Goal: Use online tool/utility: Utilize a website feature to perform a specific function

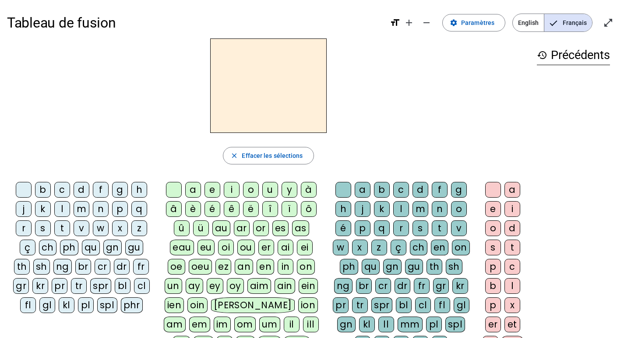
click at [105, 190] on div "f" at bounding box center [101, 190] width 16 height 16
click at [250, 190] on div "o" at bounding box center [251, 190] width 16 height 16
click at [85, 211] on div "m" at bounding box center [82, 209] width 16 height 16
click at [117, 211] on div "p" at bounding box center [120, 209] width 16 height 16
click at [44, 232] on div "s" at bounding box center [43, 229] width 16 height 16
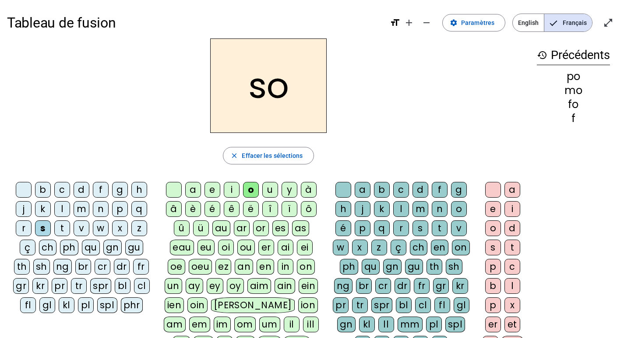
click at [60, 210] on div "l" at bounding box center [62, 209] width 16 height 16
click at [192, 191] on div "a" at bounding box center [193, 190] width 16 height 16
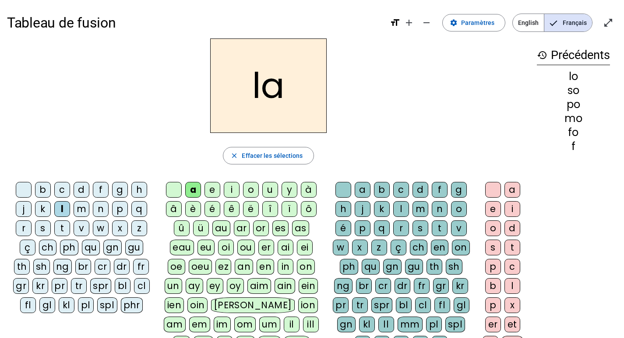
click at [104, 191] on div "f" at bounding box center [101, 190] width 16 height 16
click at [63, 228] on div "t" at bounding box center [62, 229] width 16 height 16
click at [20, 249] on div "ç" at bounding box center [28, 248] width 16 height 16
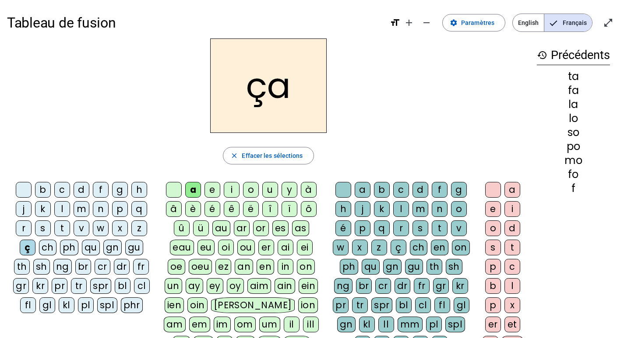
click at [75, 265] on div "br" at bounding box center [83, 267] width 16 height 16
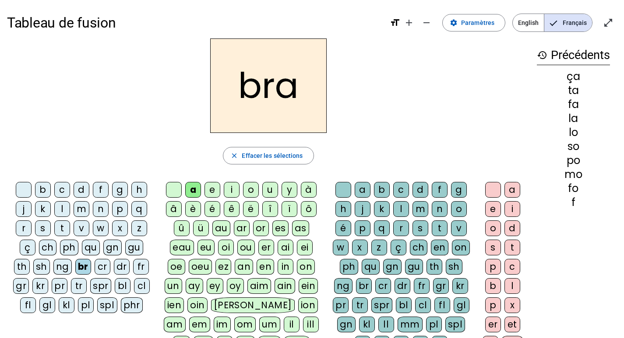
click at [95, 265] on div "cr" at bounding box center [103, 267] width 16 height 16
click at [210, 189] on div "e" at bounding box center [212, 190] width 16 height 16
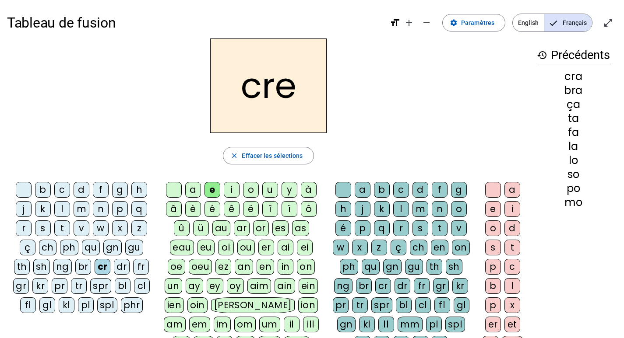
click at [119, 210] on div "p" at bounding box center [120, 209] width 16 height 16
click at [63, 231] on div "t" at bounding box center [62, 229] width 16 height 16
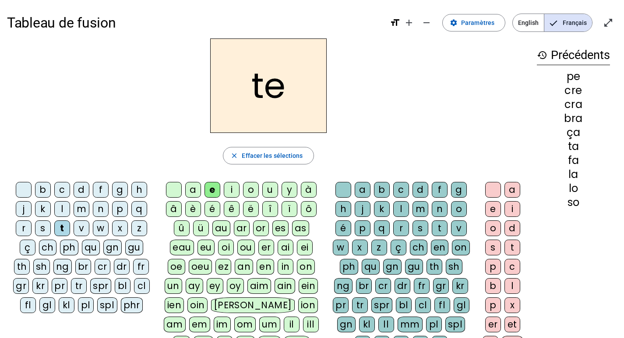
click at [237, 186] on div "i" at bounding box center [232, 190] width 16 height 16
click at [76, 209] on div "m" at bounding box center [82, 209] width 16 height 16
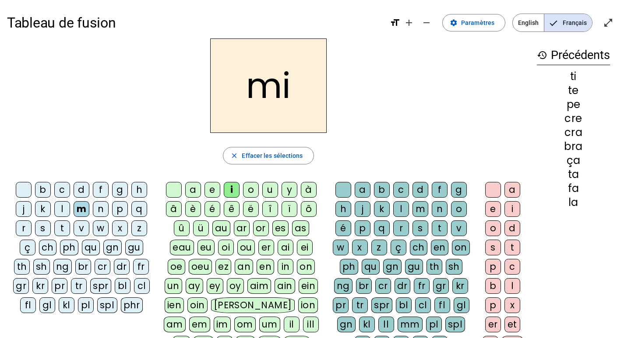
click at [18, 230] on div "r" at bounding box center [24, 229] width 16 height 16
click at [247, 190] on div "o" at bounding box center [251, 190] width 16 height 16
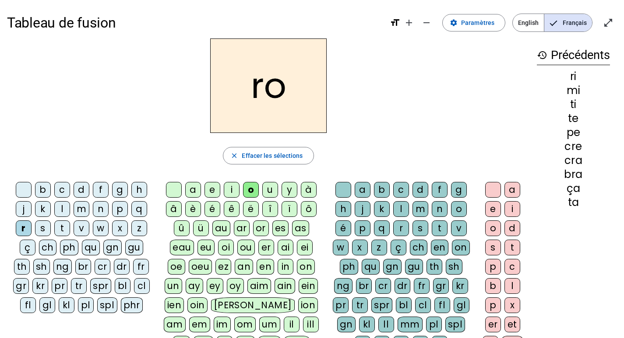
click at [380, 189] on div "b" at bounding box center [382, 190] width 16 height 16
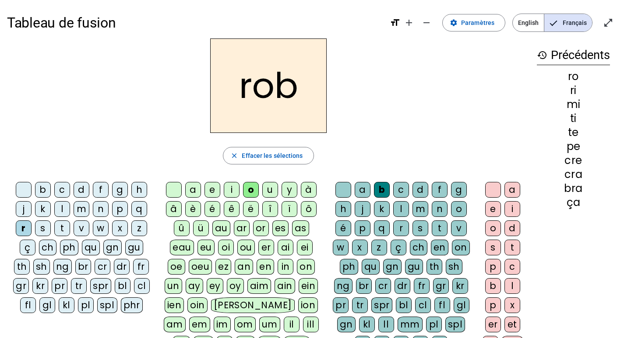
click at [491, 227] on div "o" at bounding box center [493, 229] width 16 height 16
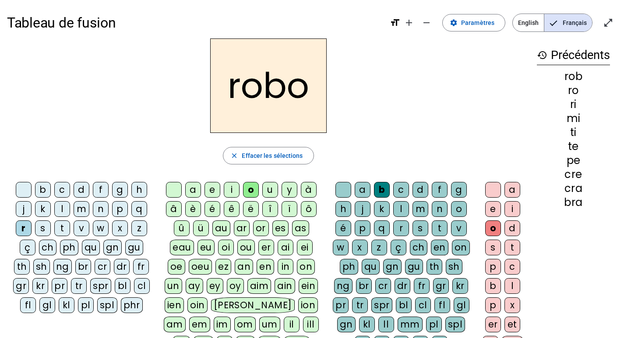
click at [418, 191] on div "d" at bounding box center [420, 190] width 16 height 16
click at [79, 193] on div "d" at bounding box center [82, 190] width 16 height 16
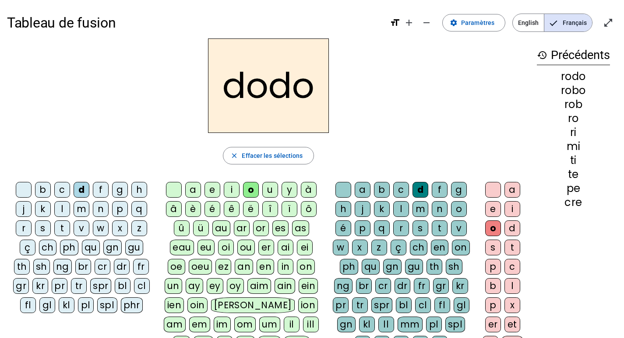
click at [103, 193] on div "f" at bounding box center [101, 190] width 16 height 16
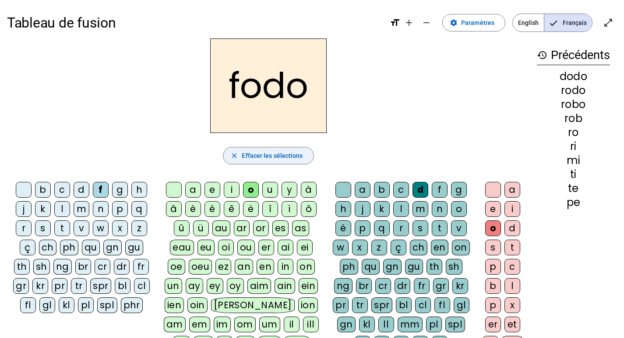
click at [266, 155] on span "Effacer les sélections" at bounding box center [272, 156] width 61 height 11
